Goal: Task Accomplishment & Management: Use online tool/utility

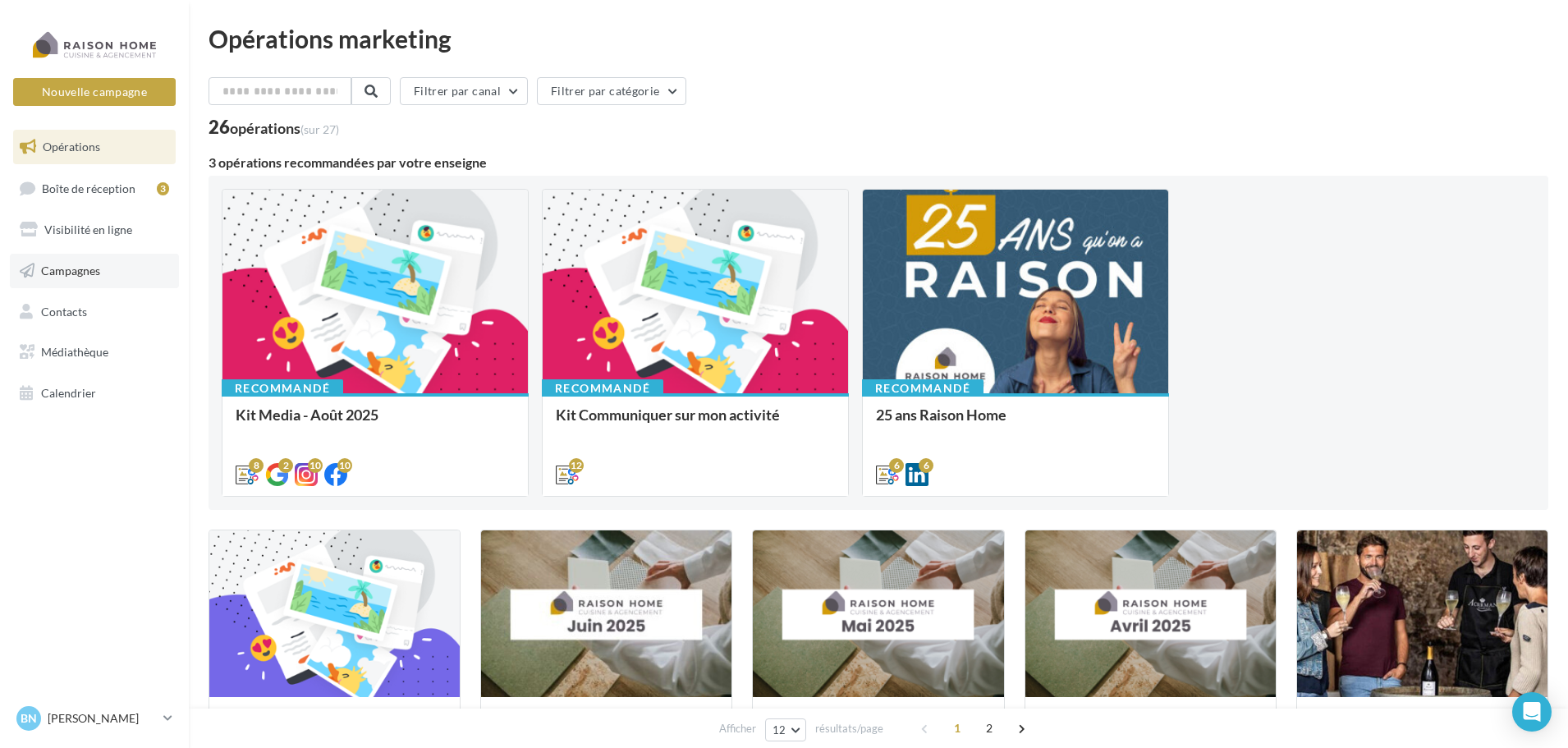
click at [88, 271] on span "Campagnes" at bounding box center [70, 271] width 59 height 14
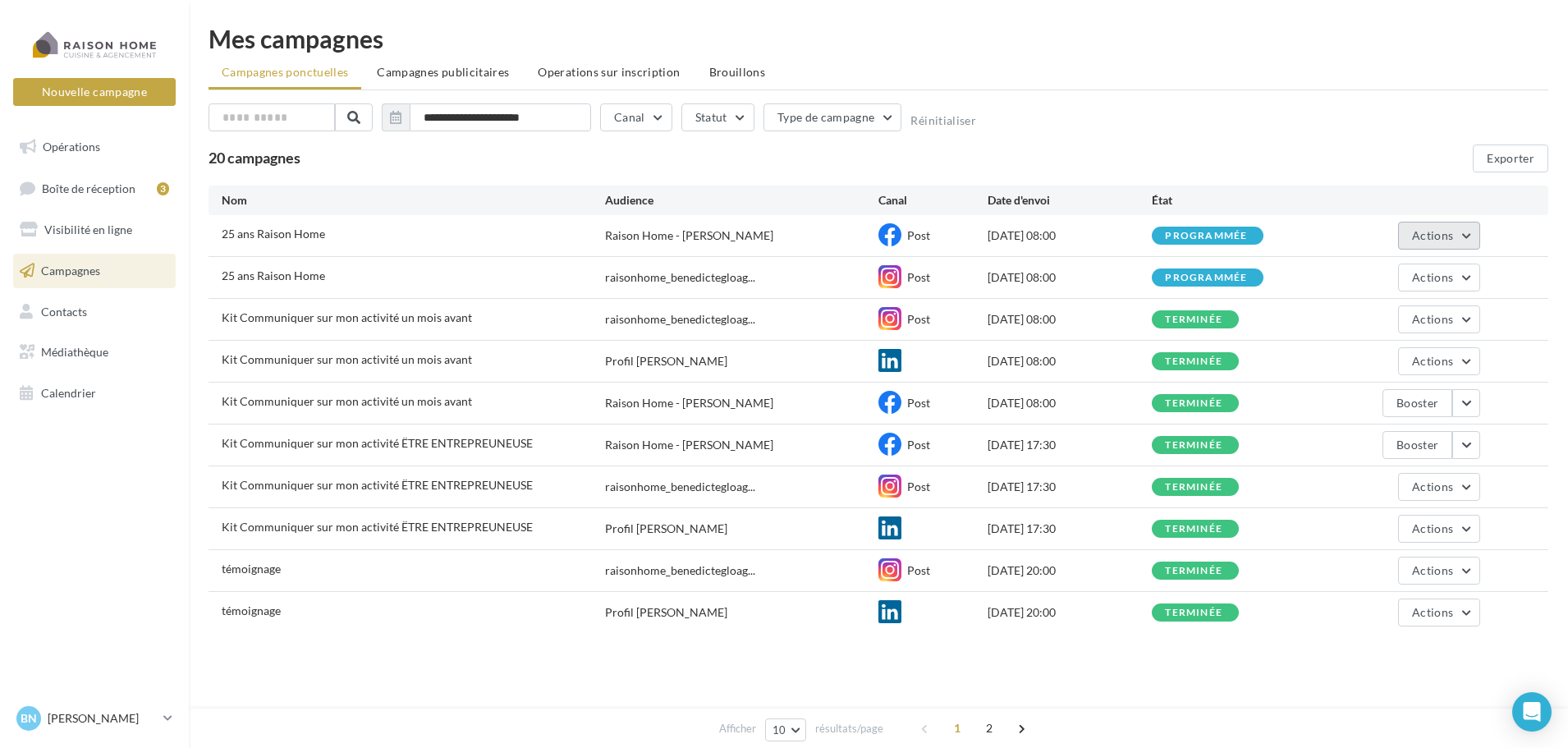
click at [1454, 240] on button "Actions" at bounding box center [1439, 236] width 82 height 28
click at [1382, 360] on button "Dupliquer" at bounding box center [1398, 360] width 164 height 42
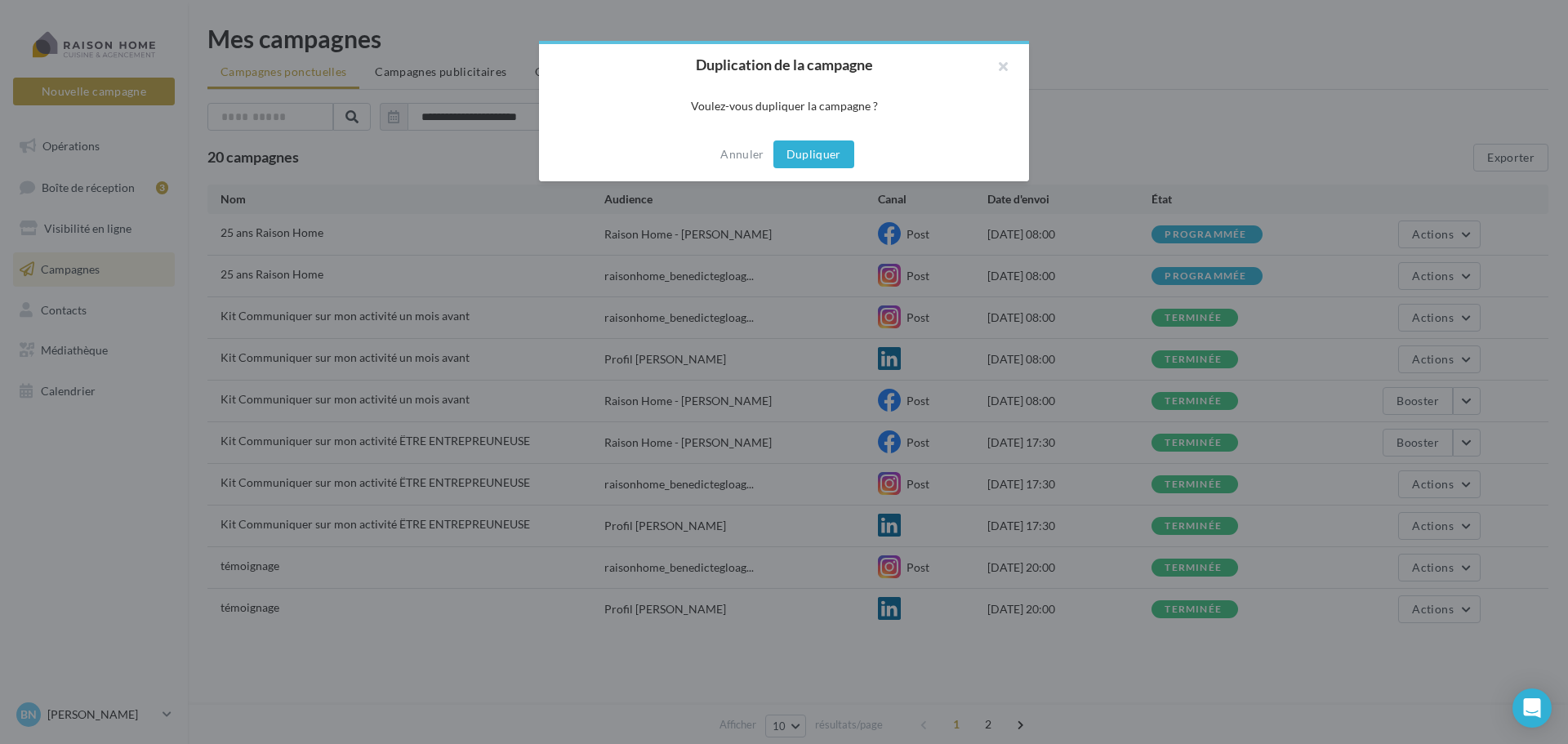
click at [835, 159] on button "Dupliquer" at bounding box center [814, 154] width 81 height 28
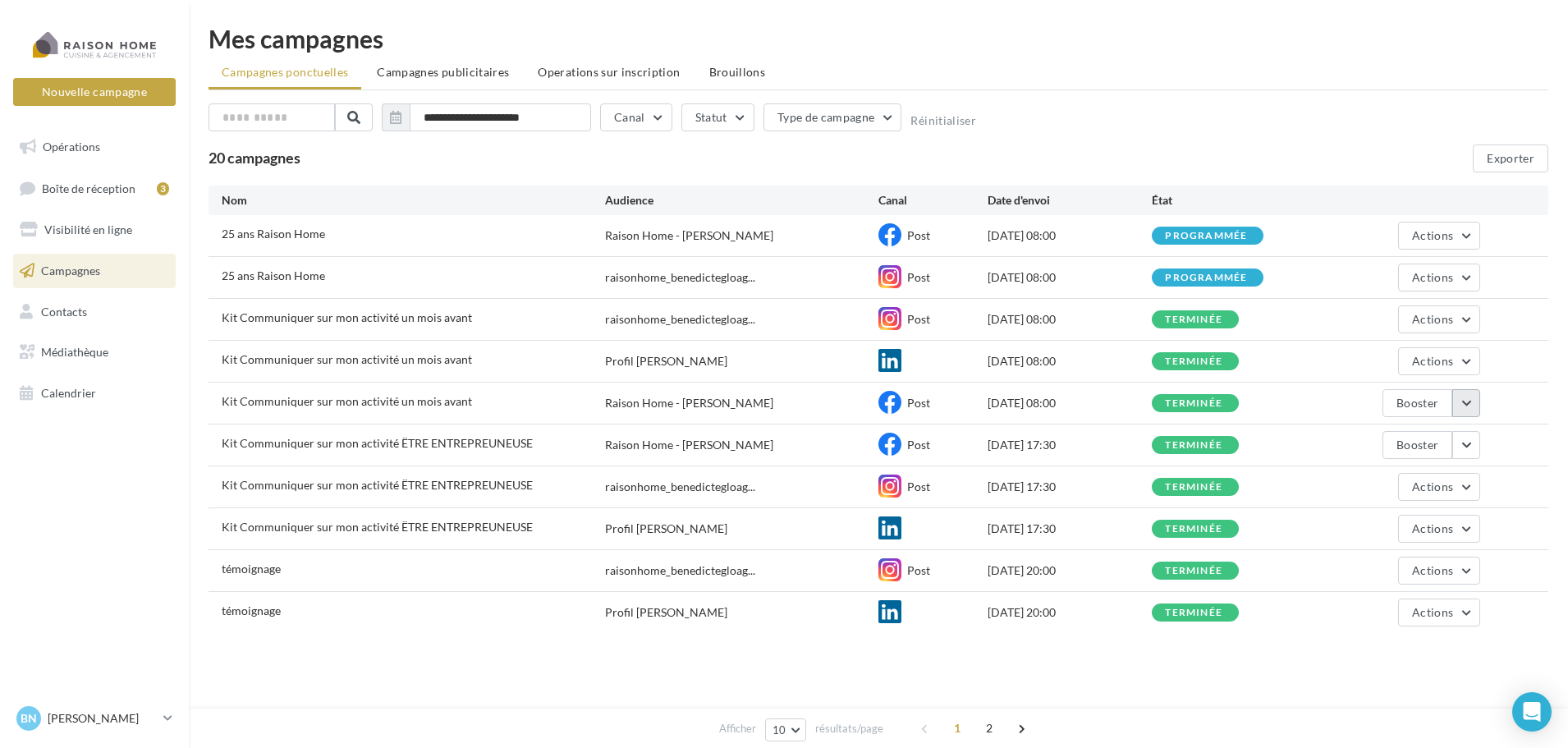
click at [1469, 408] on button "button" at bounding box center [1466, 403] width 28 height 28
click at [1400, 561] on button "Dupliquer" at bounding box center [1398, 570] width 164 height 42
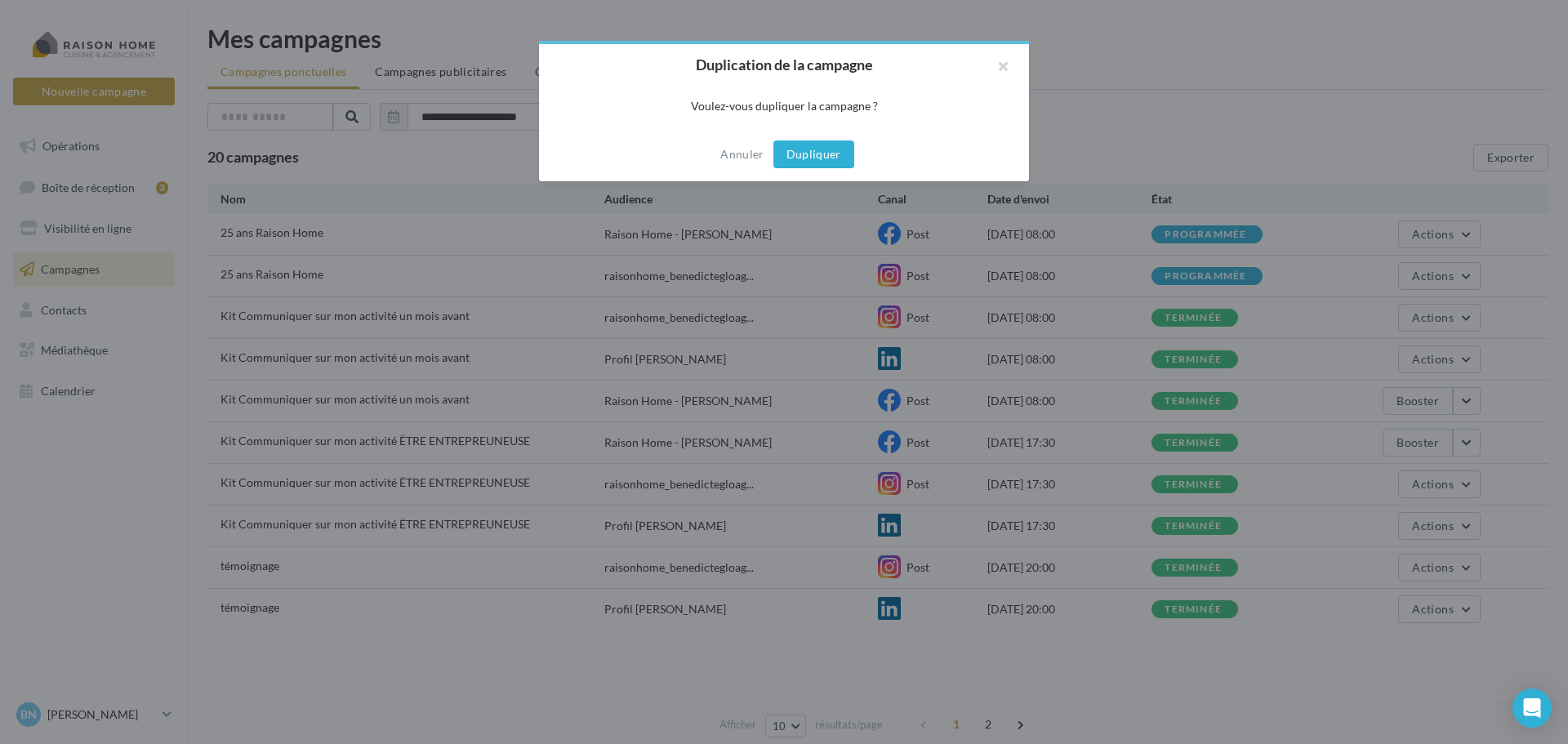
click at [805, 162] on button "Dupliquer" at bounding box center [814, 154] width 81 height 28
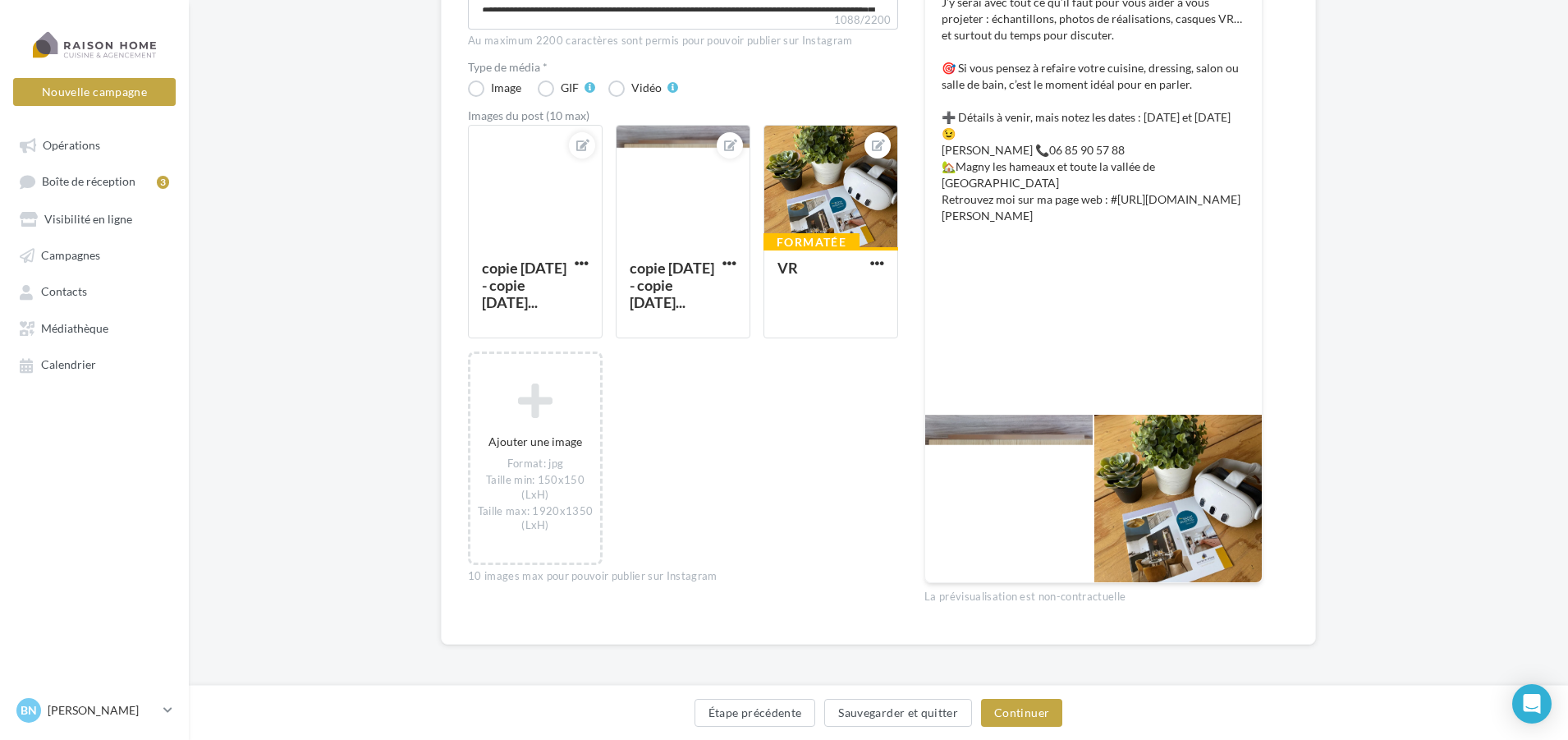
scroll to position [501, 0]
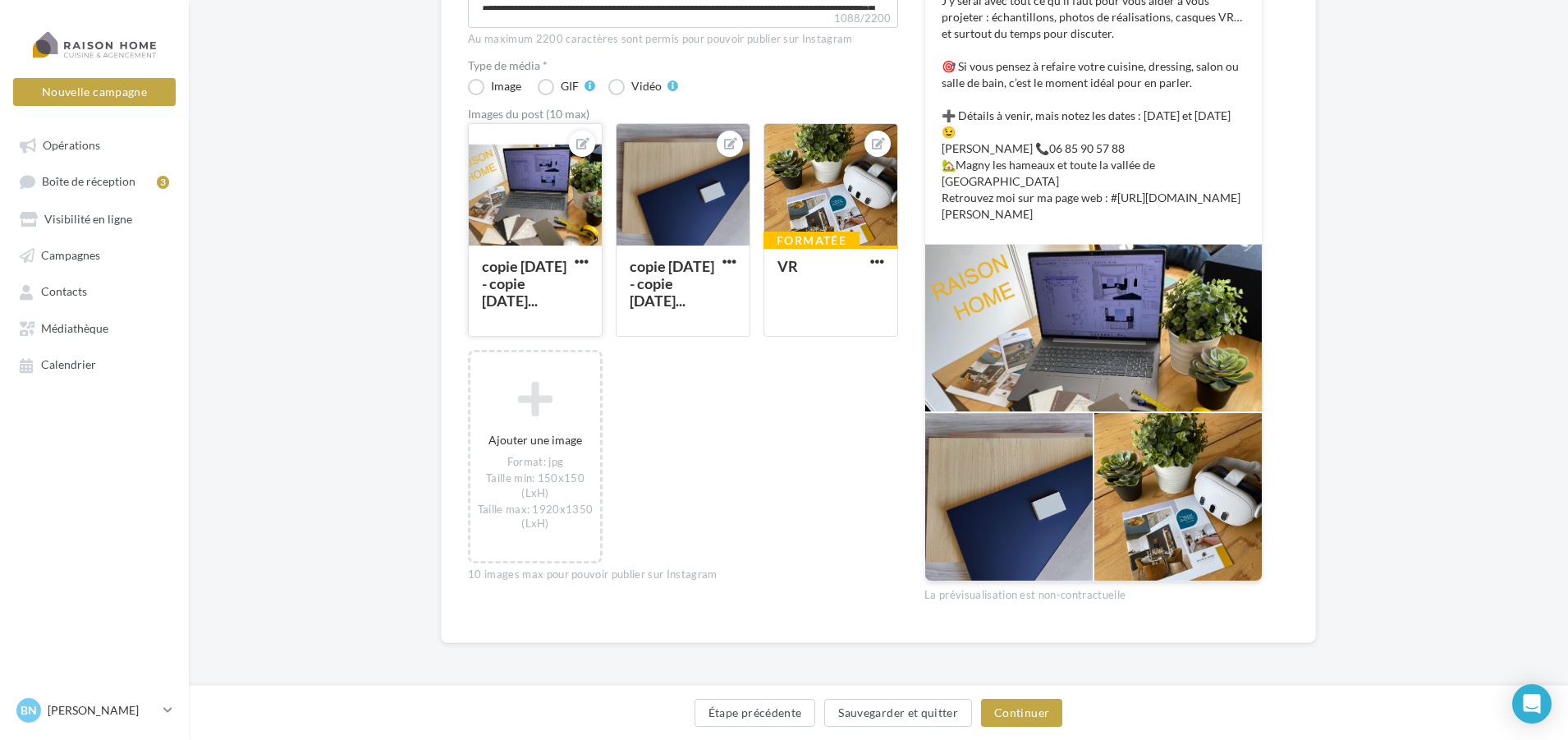
click at [535, 197] on div at bounding box center [535, 185] width 133 height 123
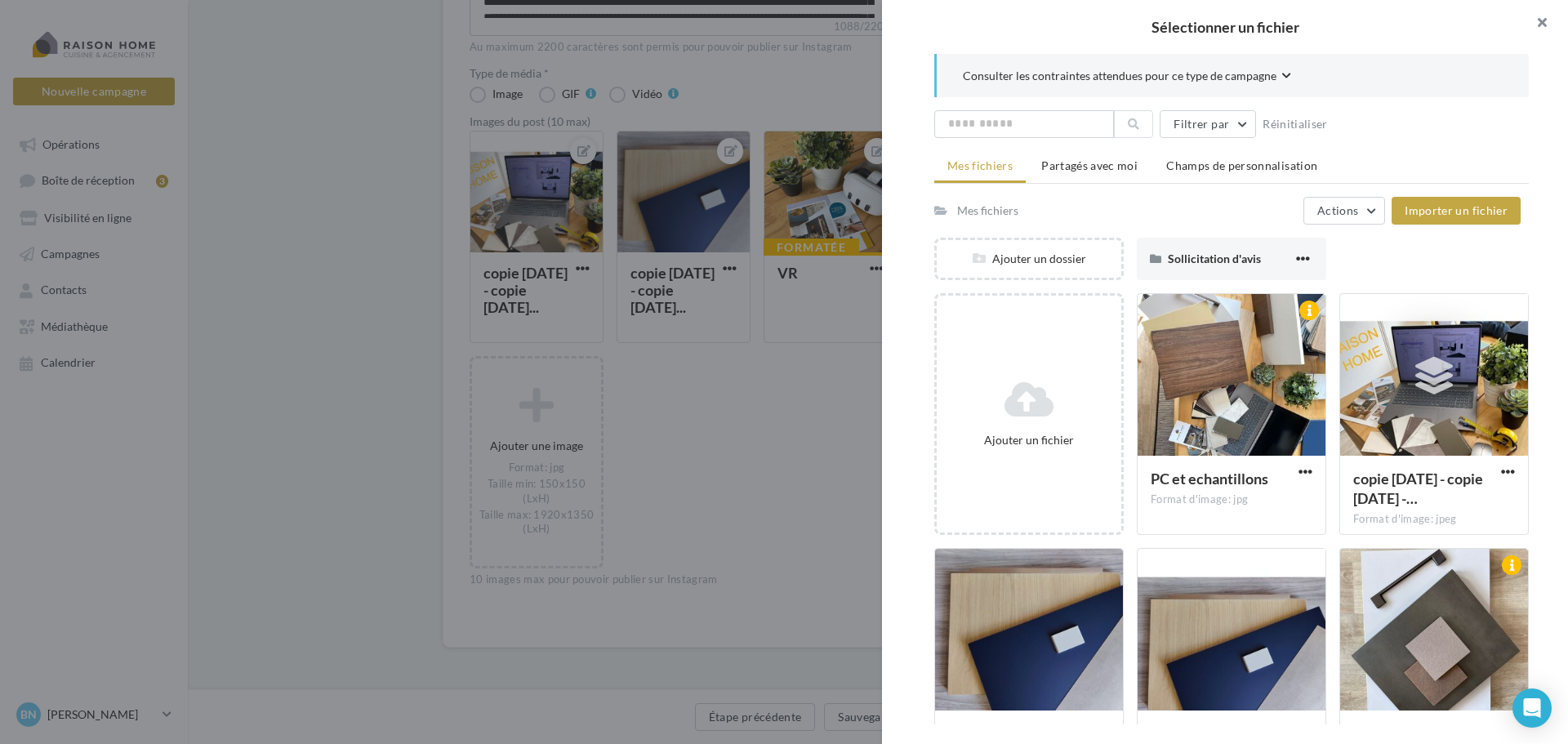
click at [1543, 24] on button "button" at bounding box center [1534, 24] width 65 height 49
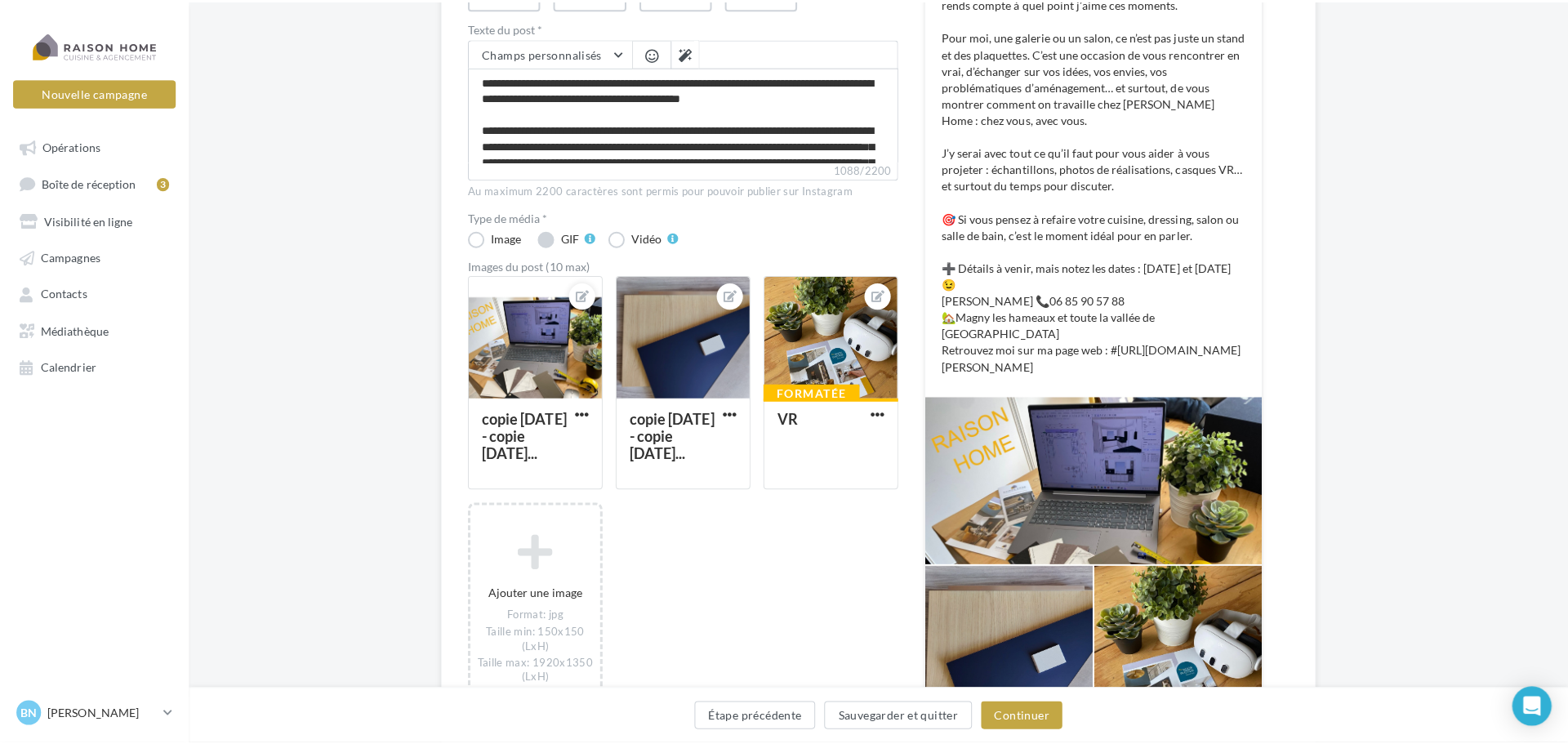
scroll to position [326, 0]
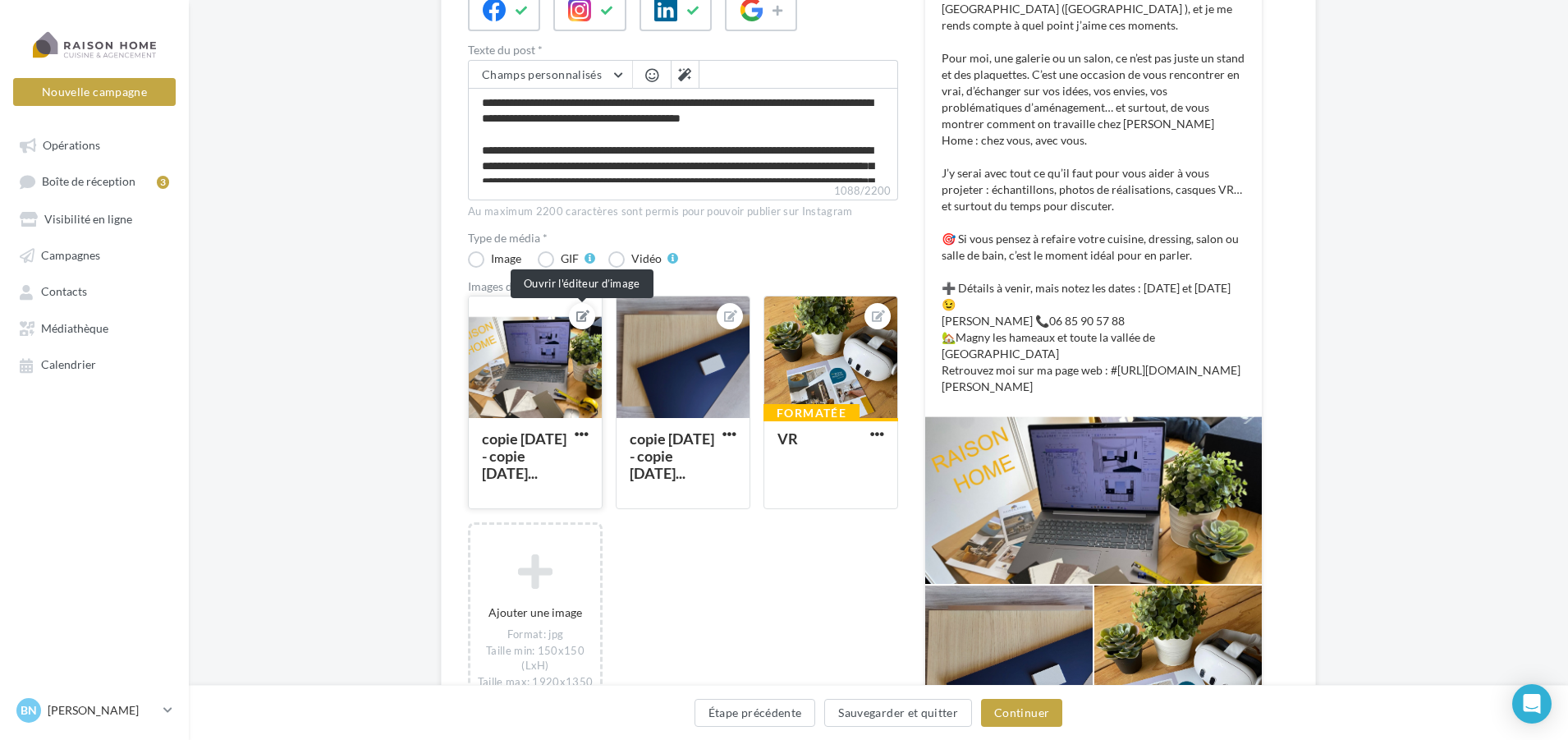
click at [584, 319] on icon at bounding box center [582, 316] width 13 height 12
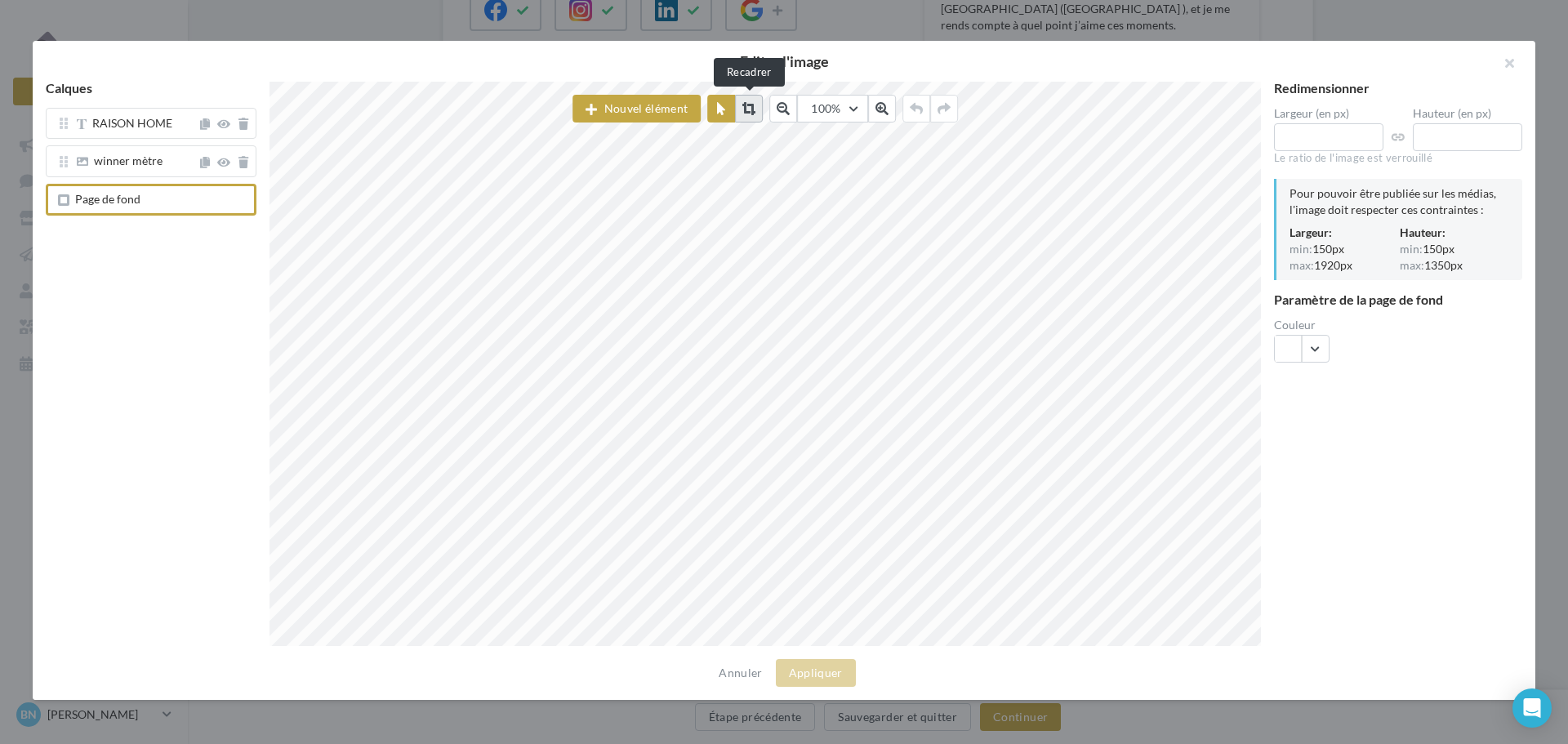
click at [755, 108] on icon at bounding box center [749, 108] width 13 height 13
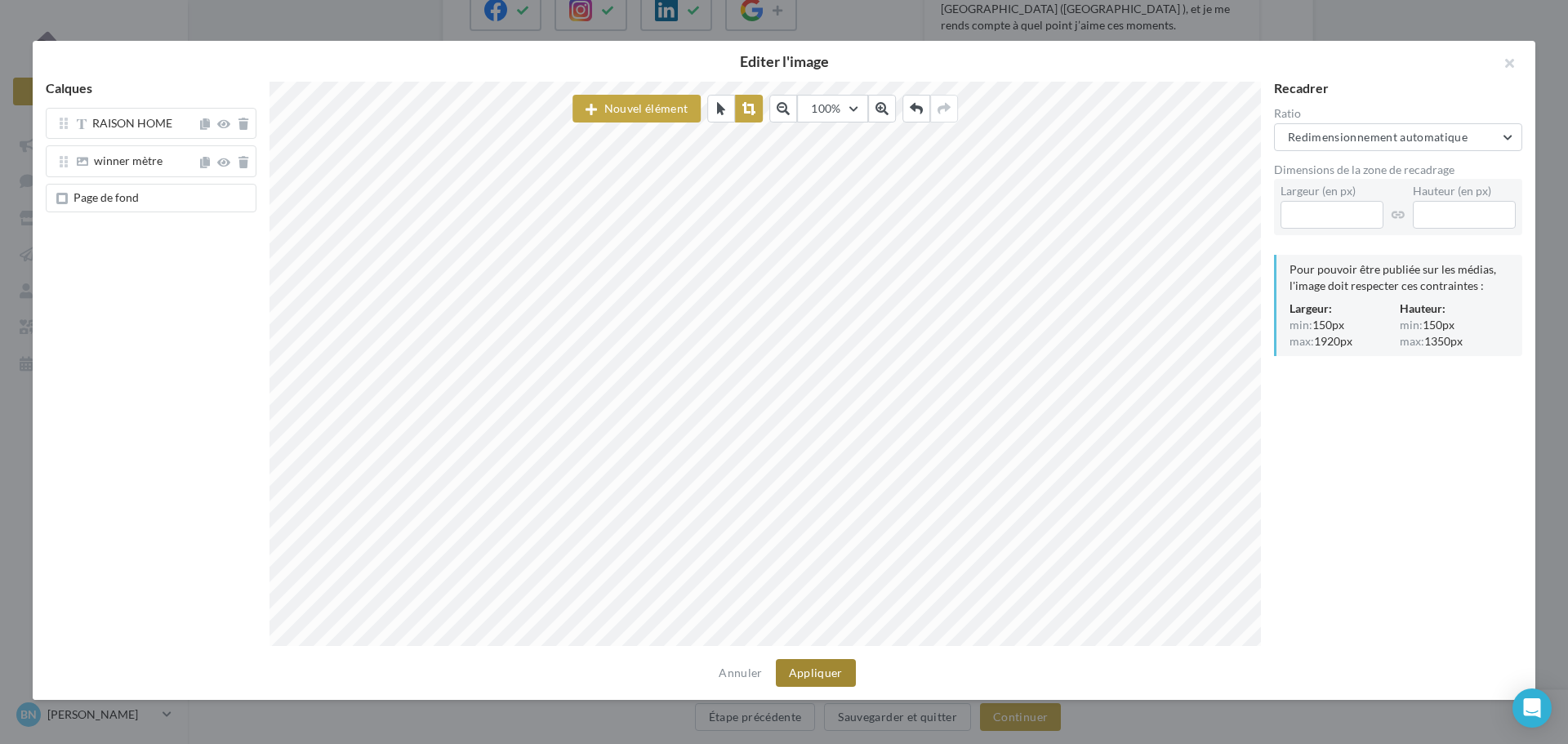
click at [835, 674] on button "Appliquer" at bounding box center [815, 673] width 80 height 28
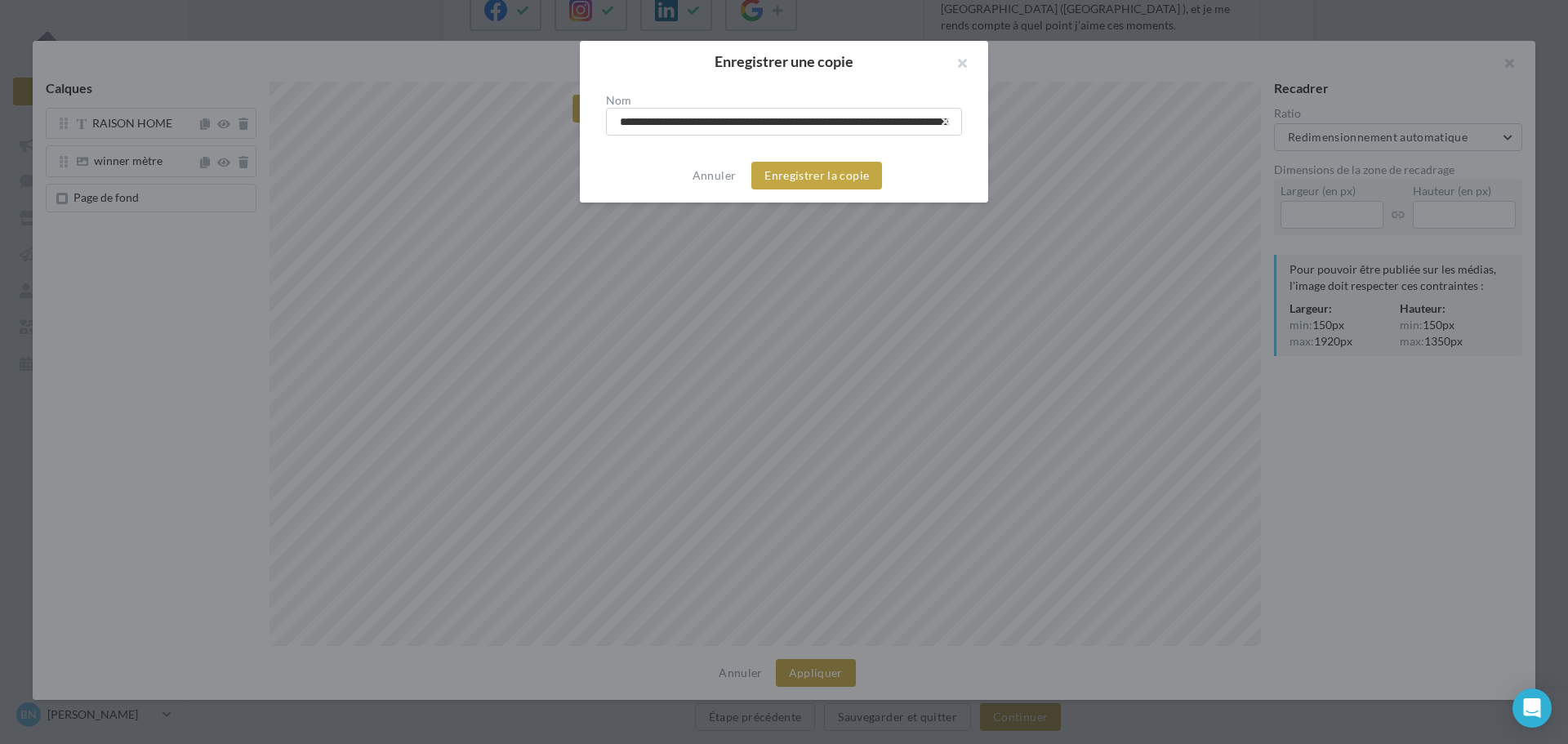
scroll to position [0, 232]
click at [840, 180] on button "Enregistrer la copie" at bounding box center [816, 175] width 131 height 28
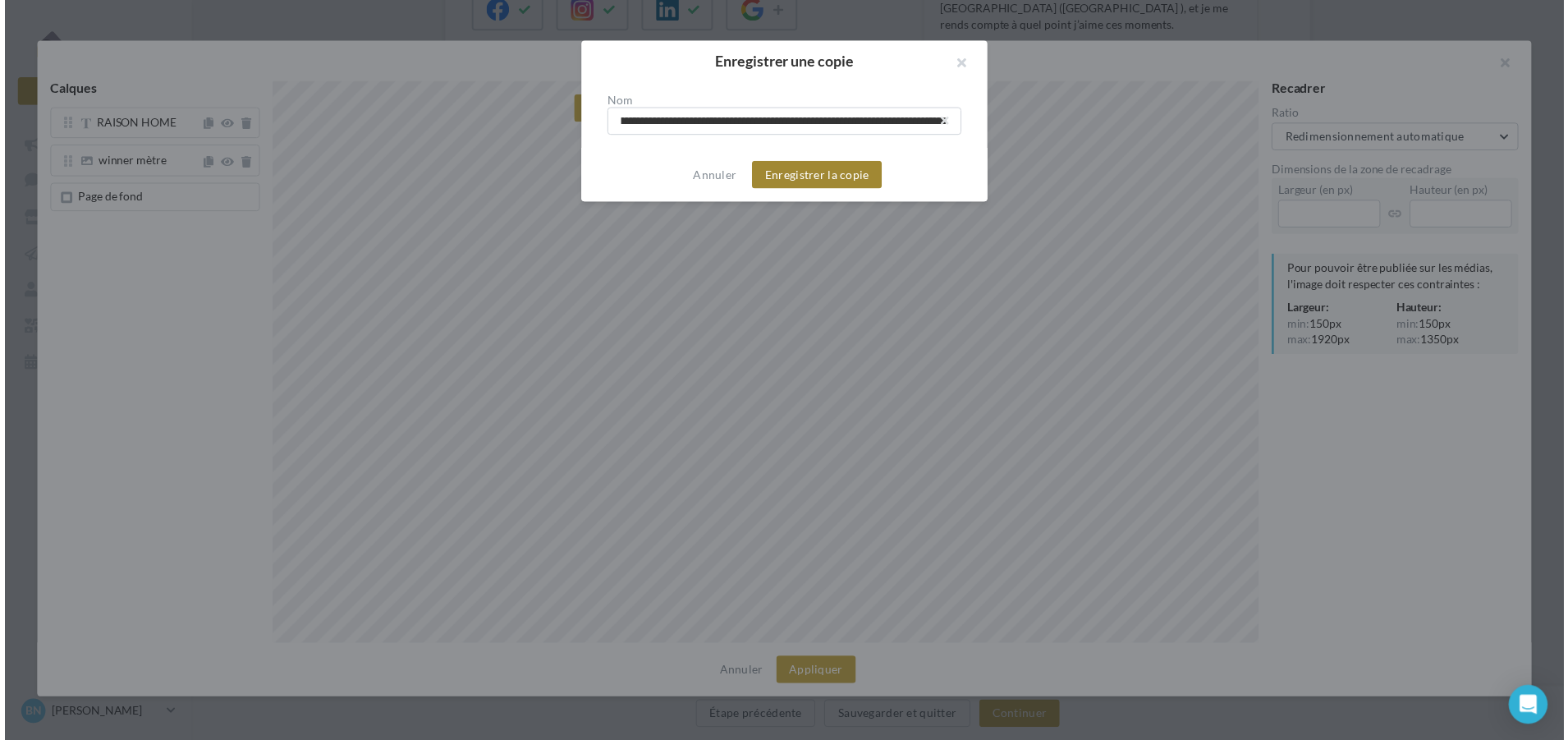
scroll to position [0, 0]
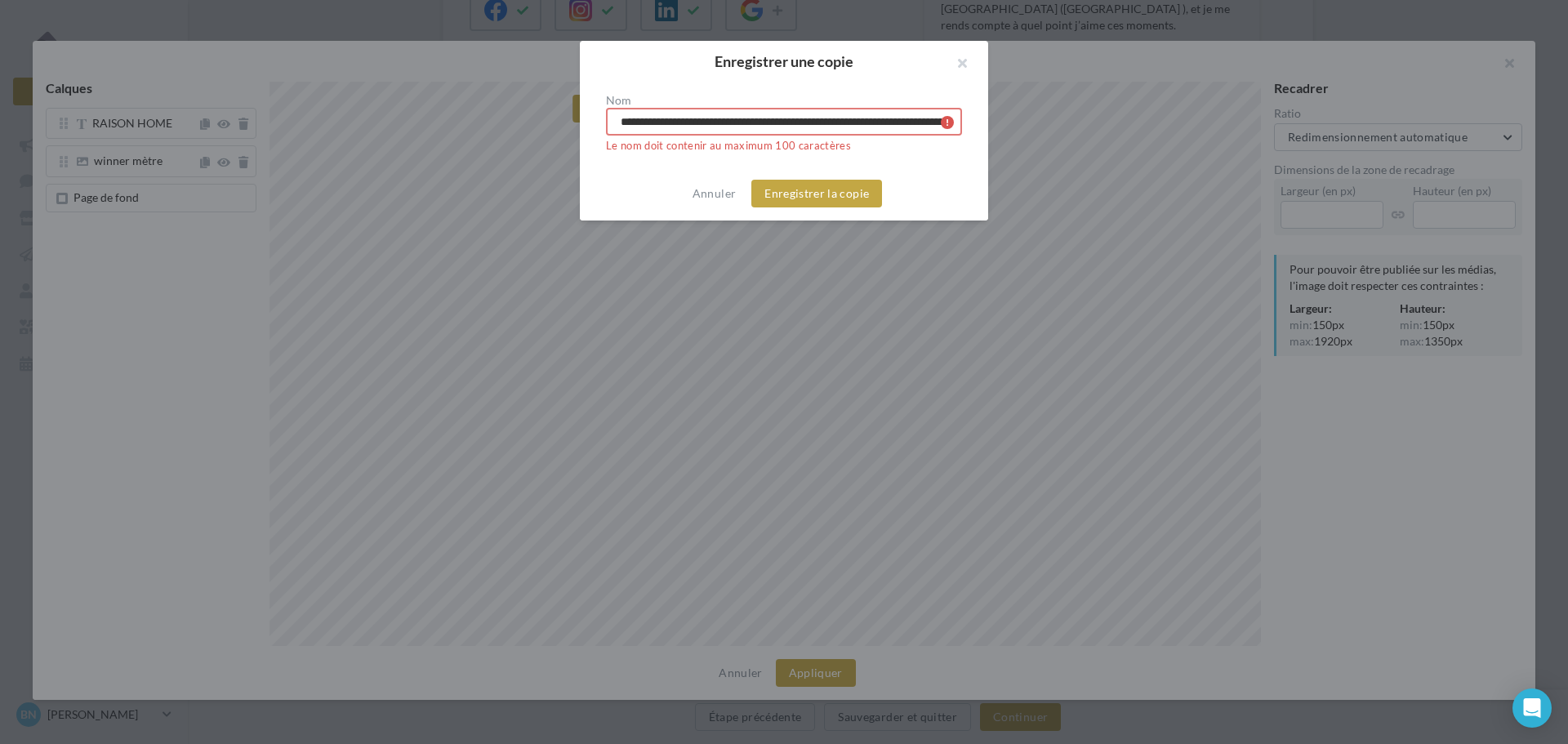
click at [812, 120] on input "**********" at bounding box center [784, 121] width 356 height 28
type input "**********"
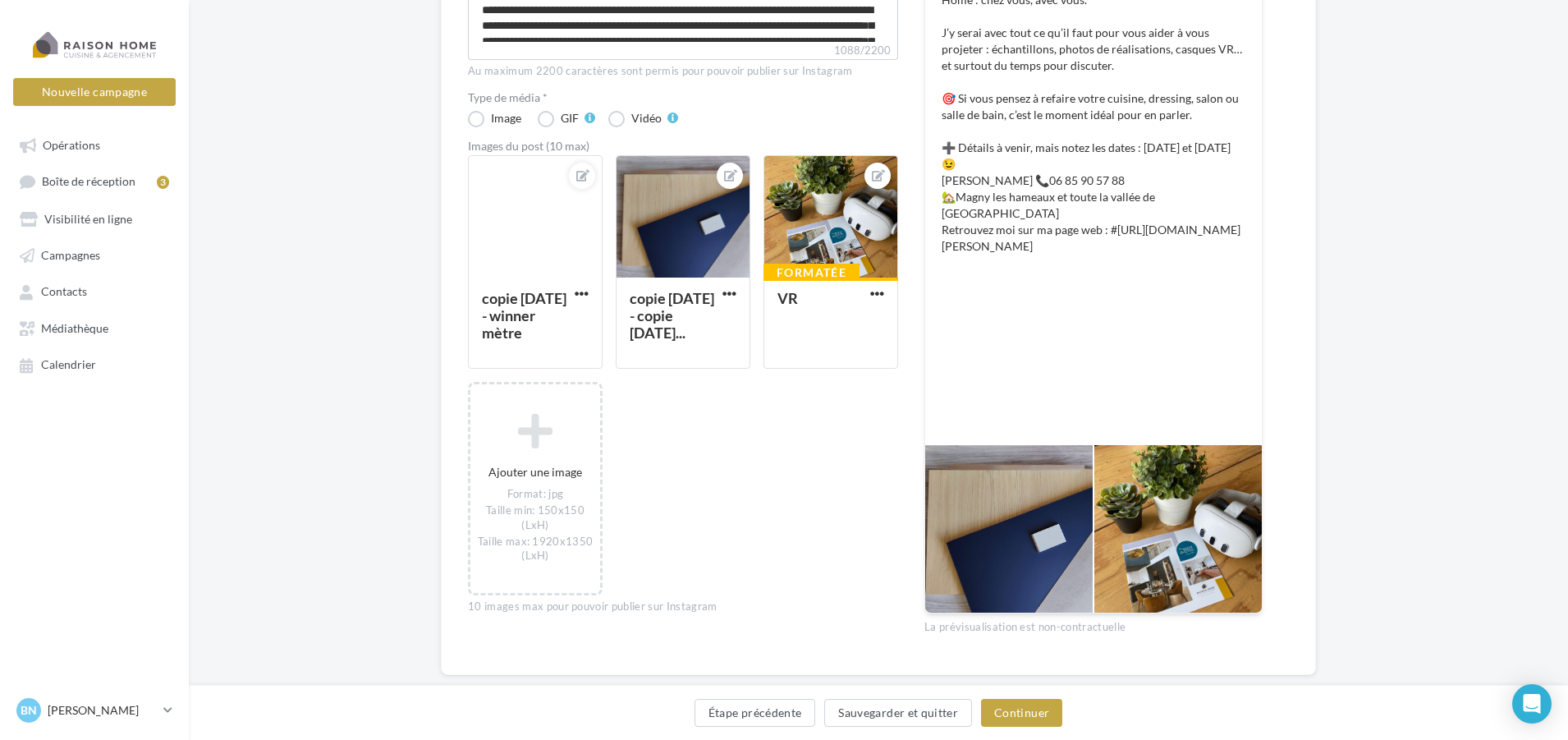
scroll to position [492, 0]
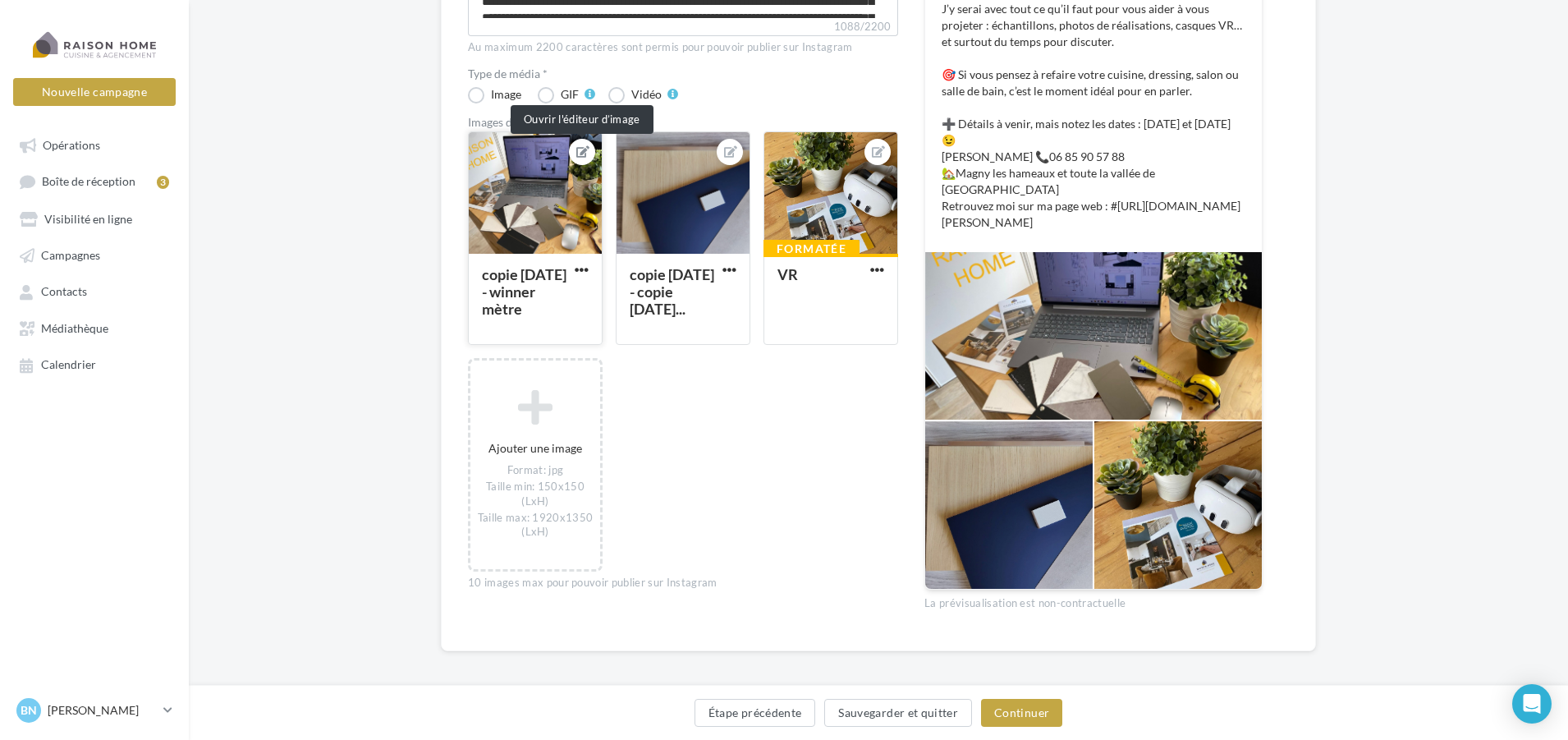
click at [579, 147] on icon at bounding box center [582, 152] width 13 height 12
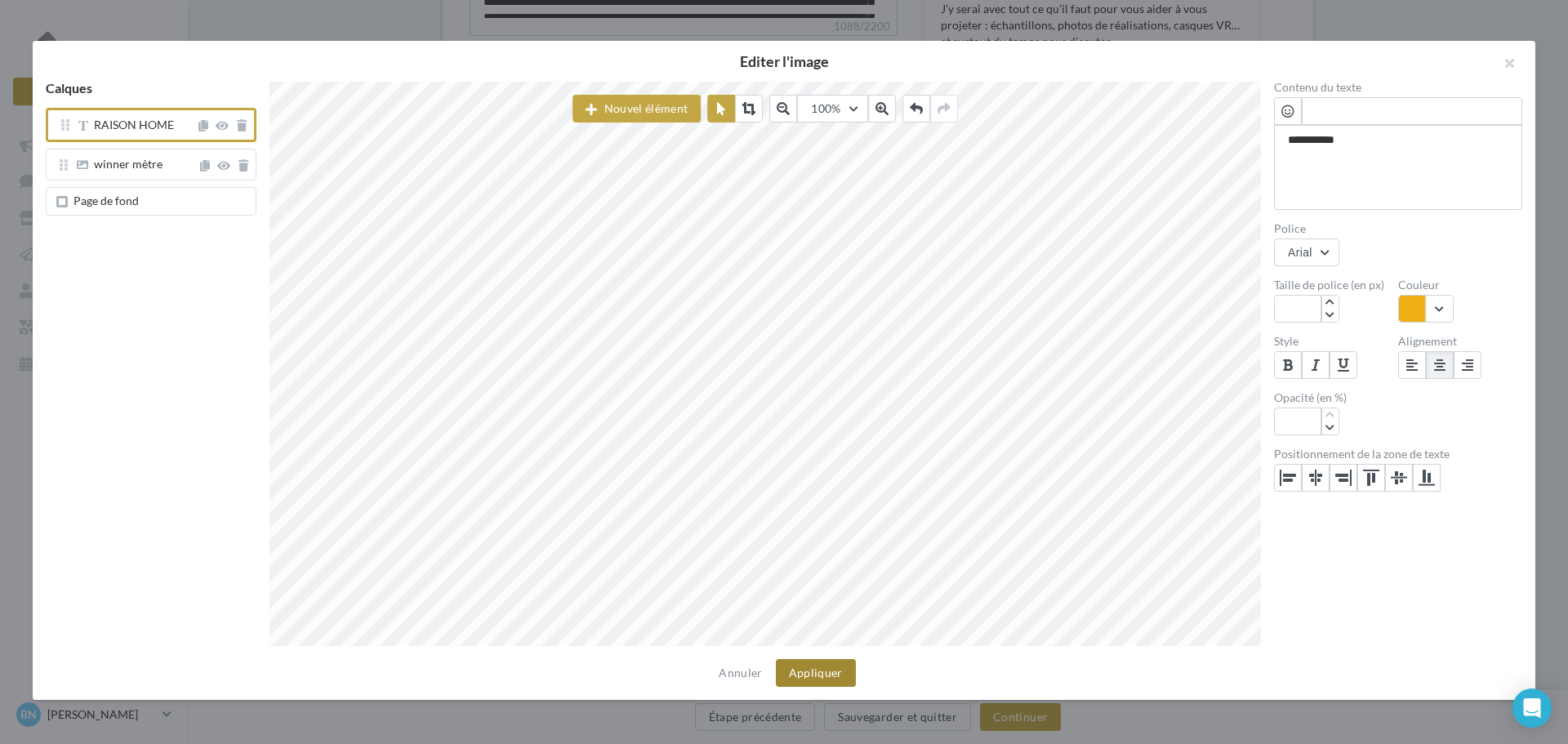
click at [832, 677] on button "Appliquer" at bounding box center [815, 673] width 80 height 28
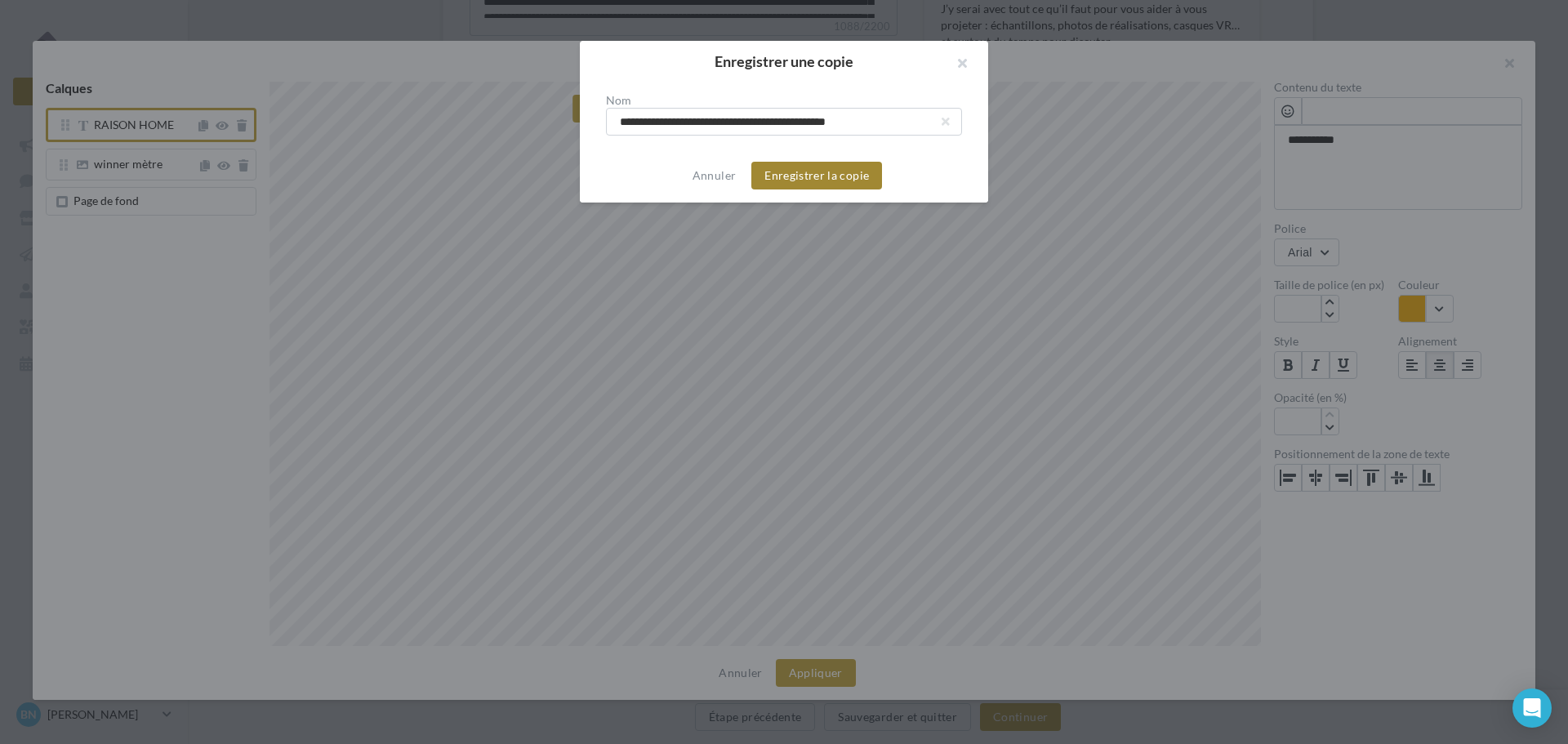
click at [846, 178] on button "Enregistrer la copie" at bounding box center [816, 175] width 131 height 28
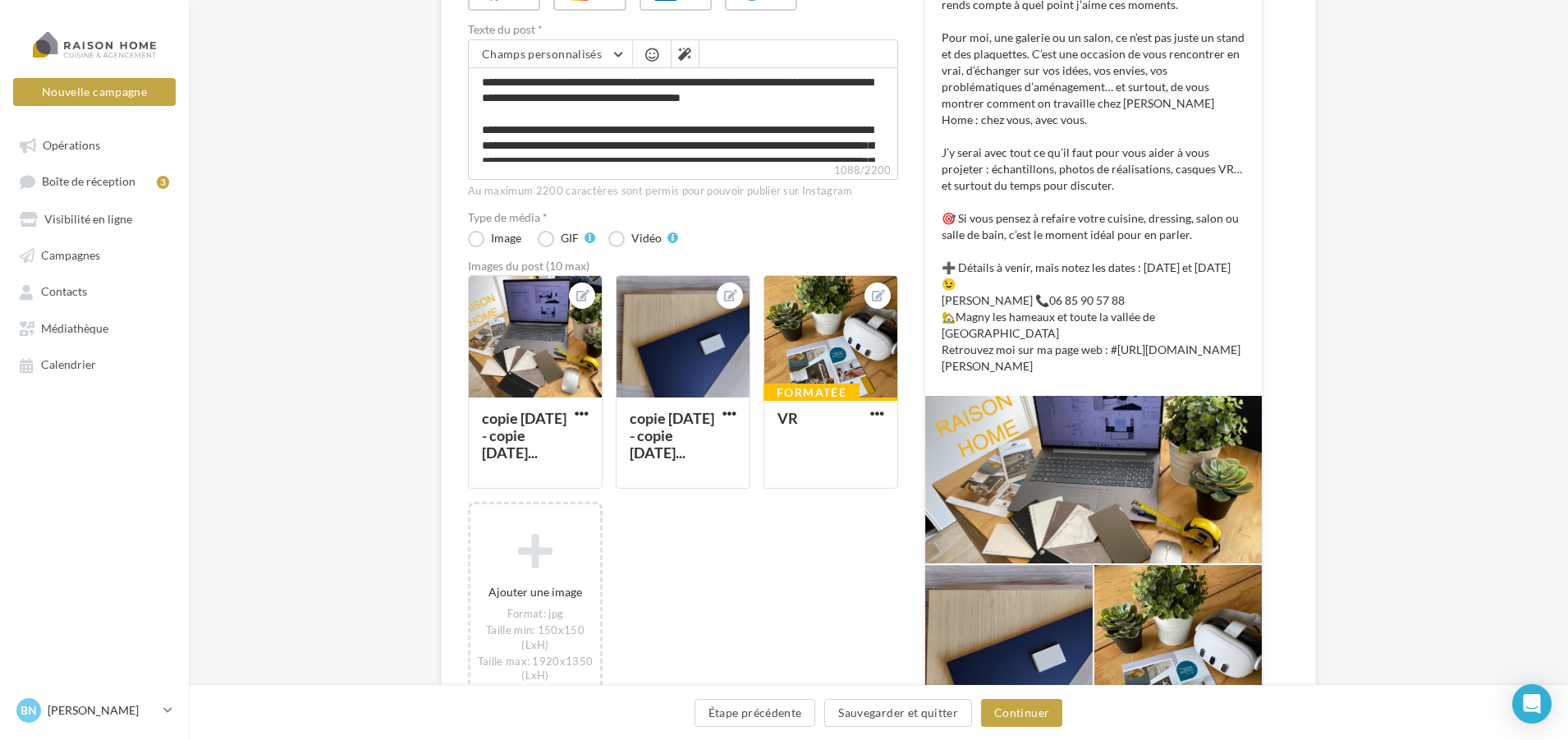
scroll to position [328, 0]
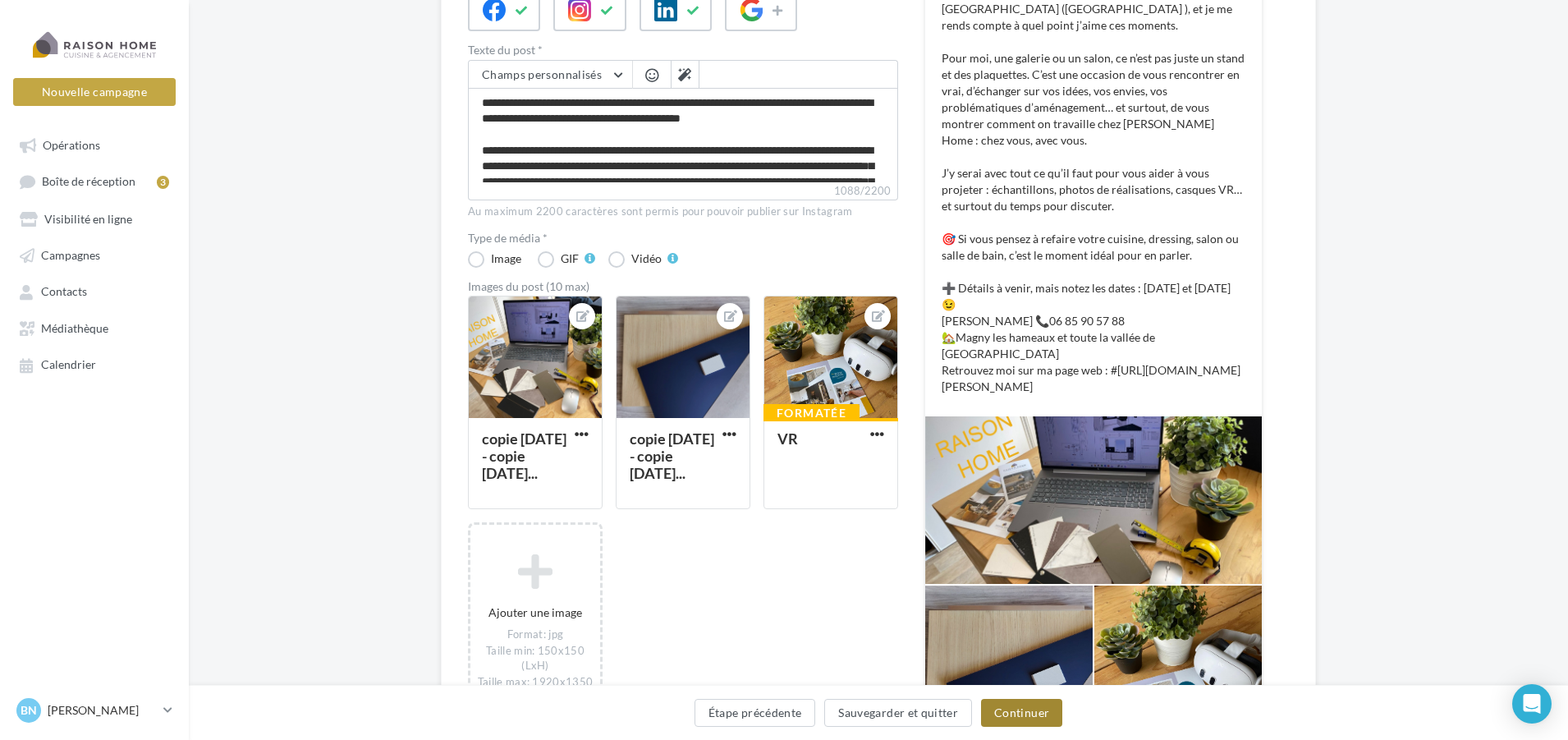
click at [1026, 711] on button "Continuer" at bounding box center [1022, 712] width 81 height 28
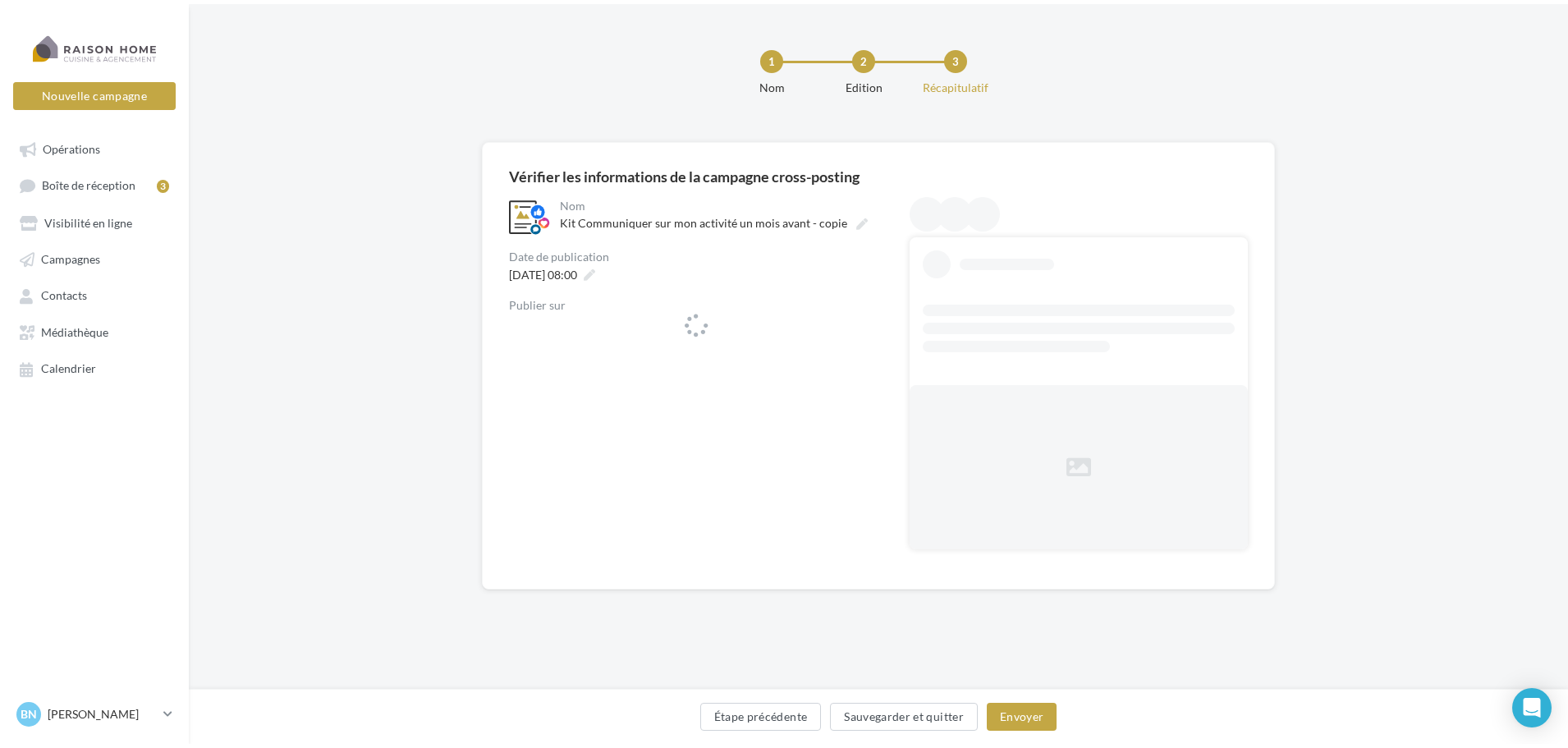
scroll to position [0, 0]
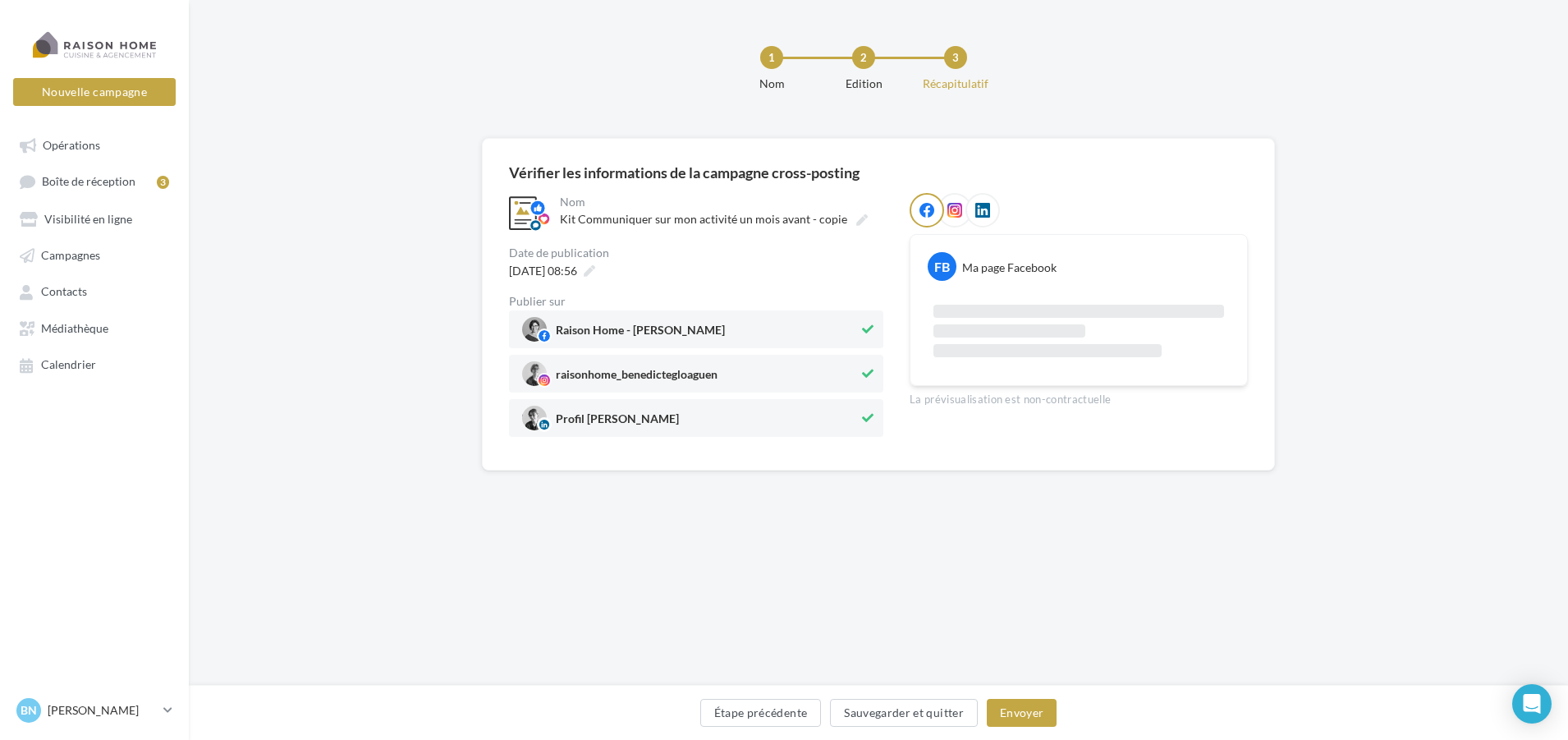
click at [868, 377] on icon at bounding box center [868, 374] width 12 height 12
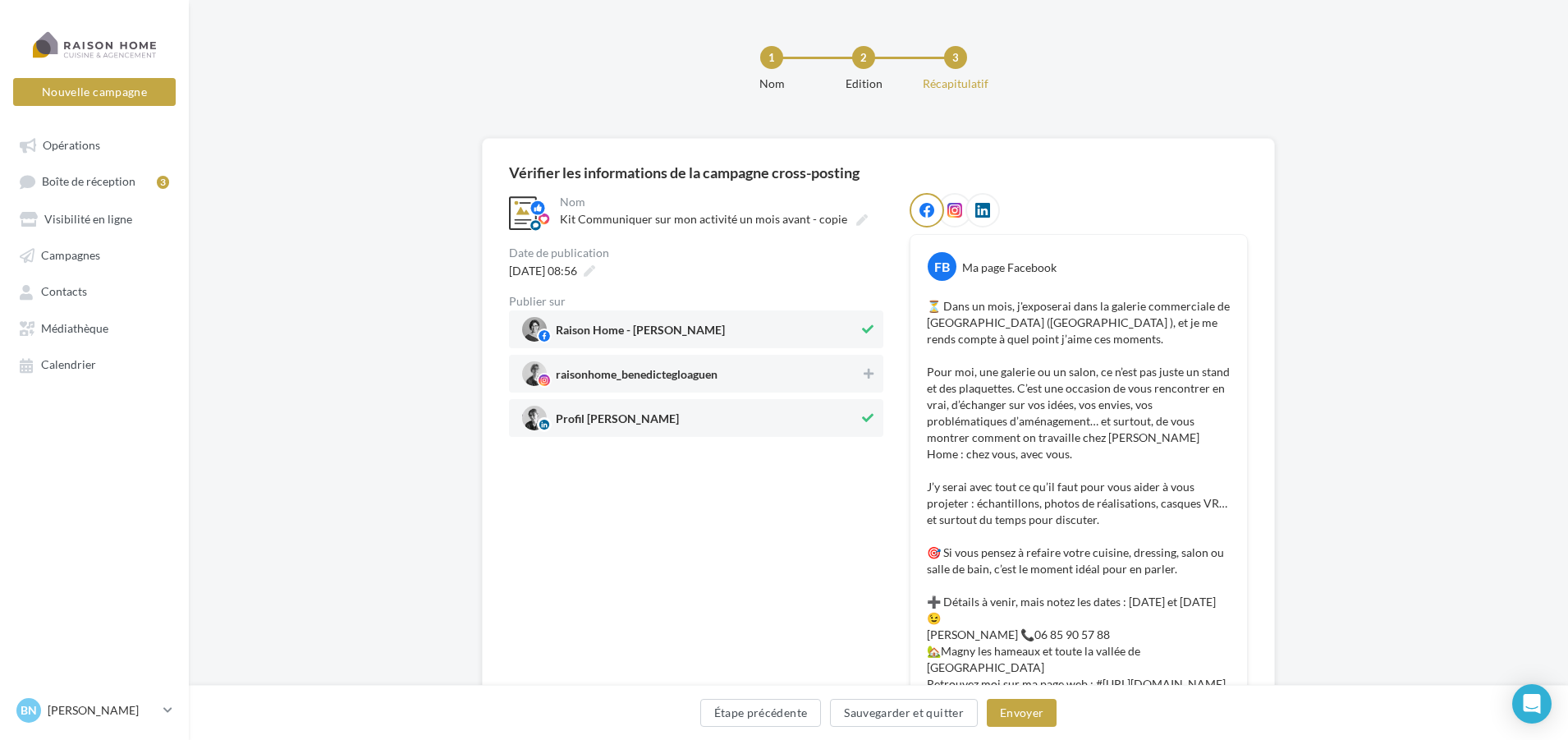
click at [868, 420] on icon at bounding box center [868, 418] width 12 height 12
click at [870, 372] on icon at bounding box center [869, 374] width 10 height 12
click at [1020, 716] on button "Envoyer" at bounding box center [1021, 712] width 70 height 28
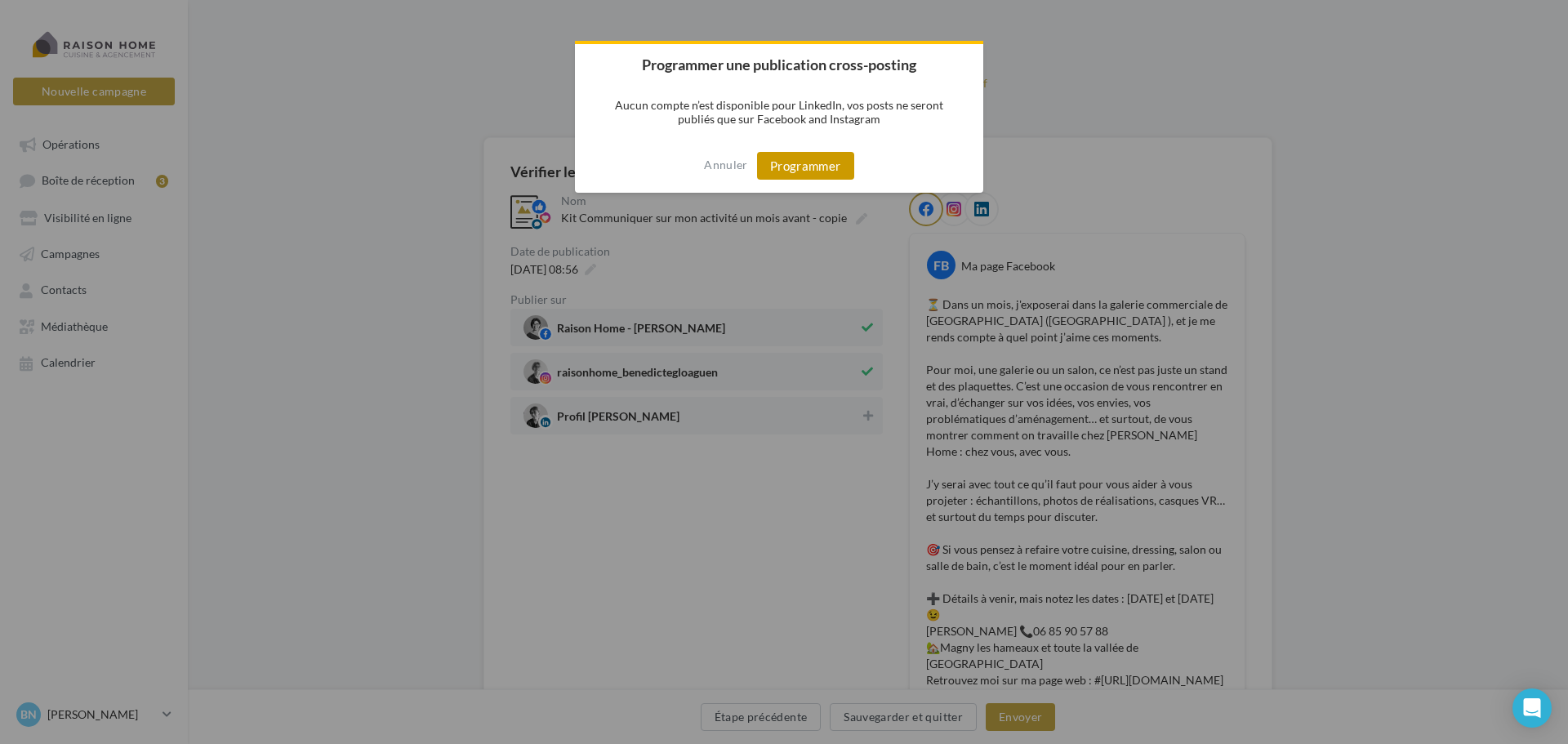
click at [829, 161] on button "Programmer" at bounding box center [805, 165] width 97 height 28
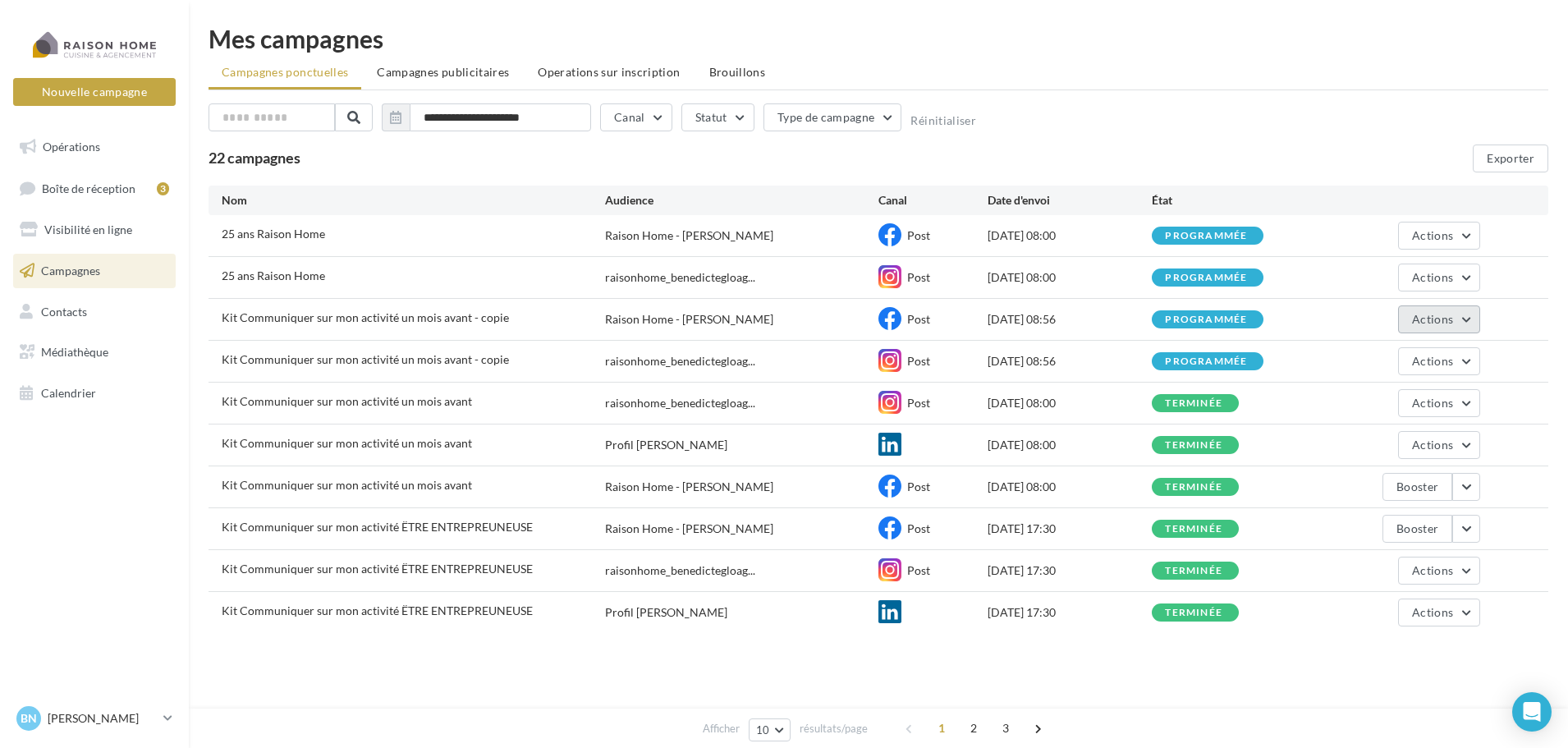
click at [1462, 323] on button "Actions" at bounding box center [1439, 319] width 82 height 28
click at [1224, 318] on div "programmée" at bounding box center [1206, 320] width 82 height 11
click at [1427, 323] on span "Actions" at bounding box center [1432, 319] width 41 height 14
click at [1403, 362] on button "Voir les résultats" at bounding box center [1398, 358] width 164 height 42
